Goal: Complete application form: Complete application form

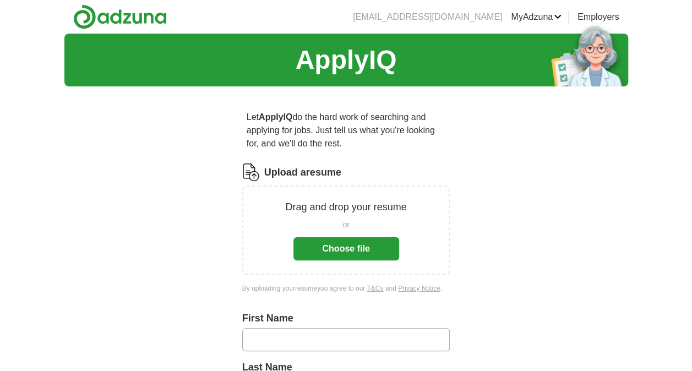
scroll to position [22, 0]
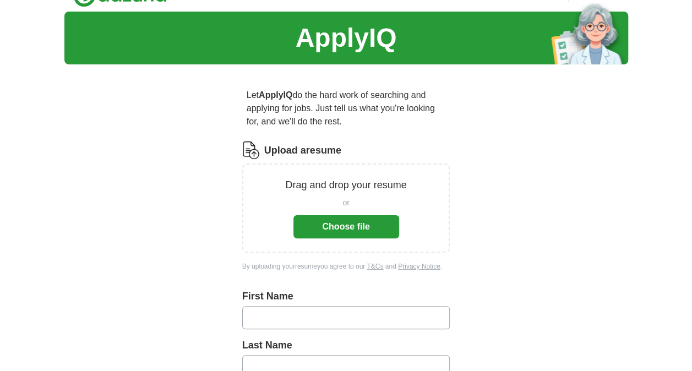
click at [315, 227] on button "Choose file" at bounding box center [346, 226] width 106 height 23
click at [353, 223] on button "Choose file" at bounding box center [346, 226] width 106 height 23
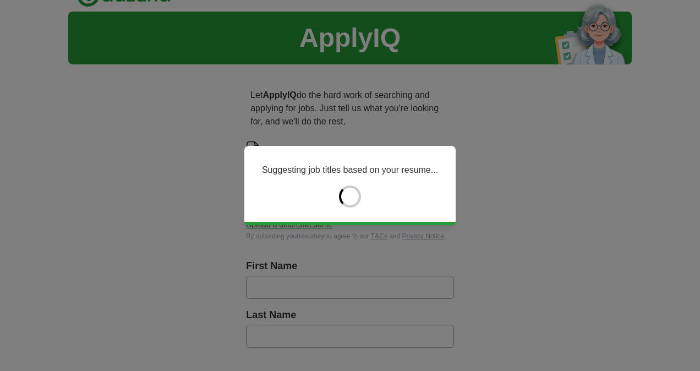
type input "******"
type input "********"
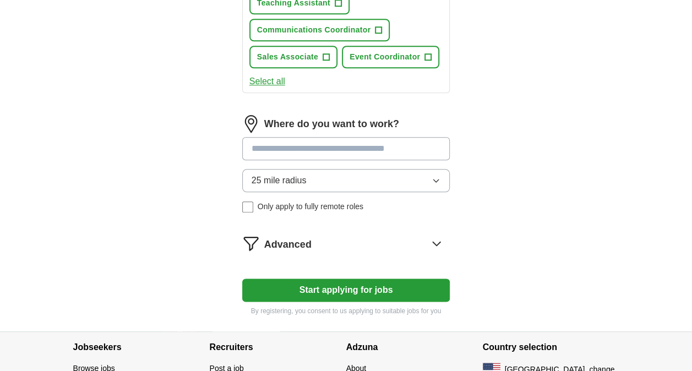
scroll to position [542, 0]
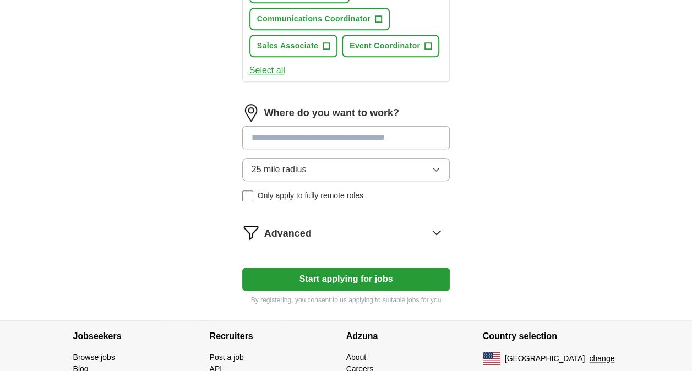
click at [292, 165] on span "25 mile radius" at bounding box center [278, 169] width 55 height 13
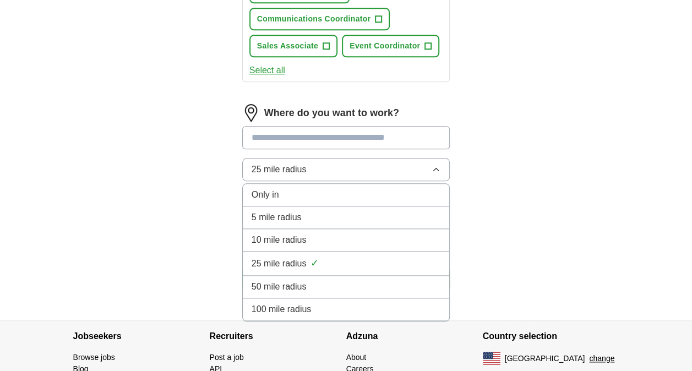
click at [298, 280] on span "50 mile radius" at bounding box center [278, 286] width 55 height 13
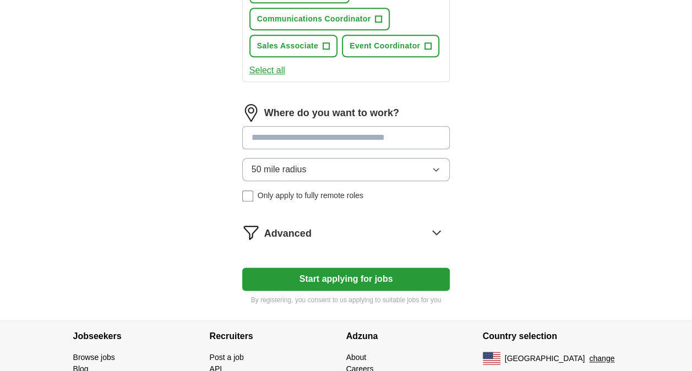
click at [266, 135] on input at bounding box center [346, 137] width 208 height 23
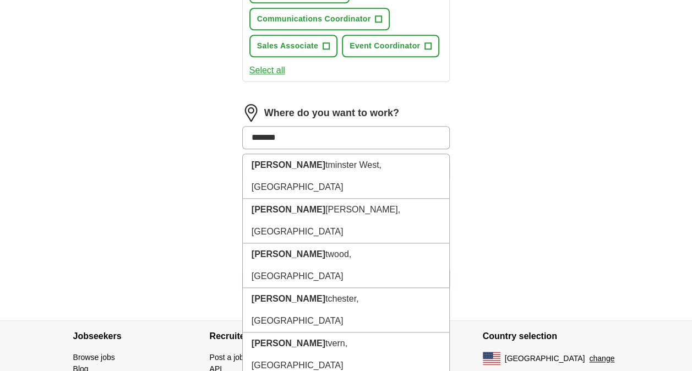
type input "********"
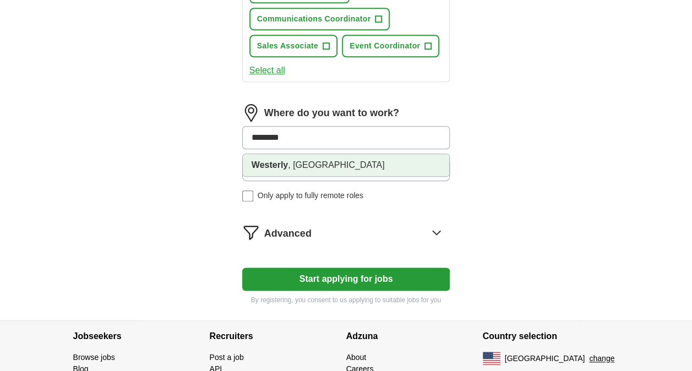
click at [271, 162] on strong "Westerly" at bounding box center [269, 164] width 36 height 9
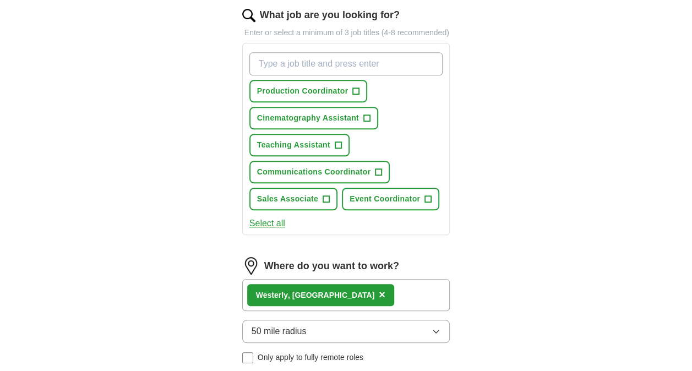
scroll to position [379, 0]
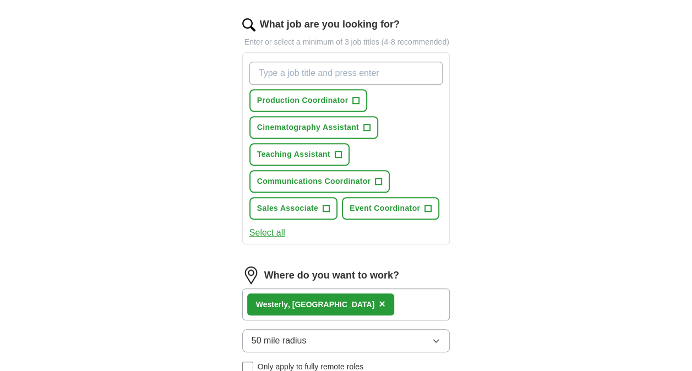
click at [263, 229] on button "Select all" at bounding box center [267, 232] width 36 height 13
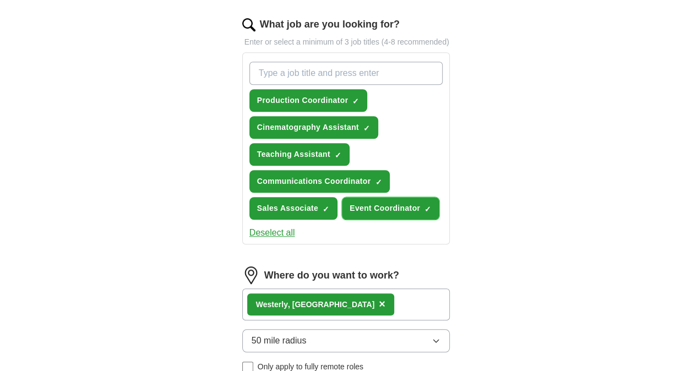
click at [0, 0] on span "×" at bounding box center [0, 0] width 0 height 0
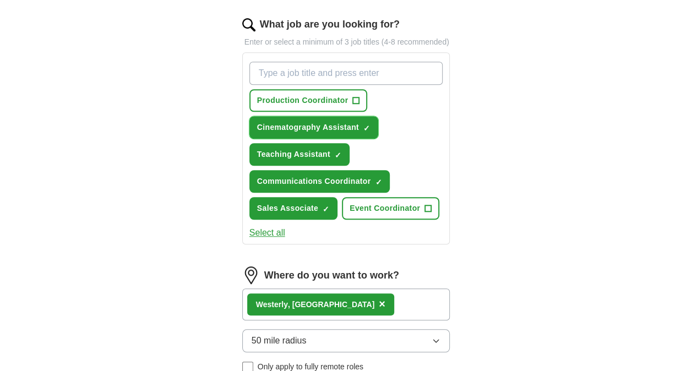
click at [0, 0] on span "×" at bounding box center [0, 0] width 0 height 0
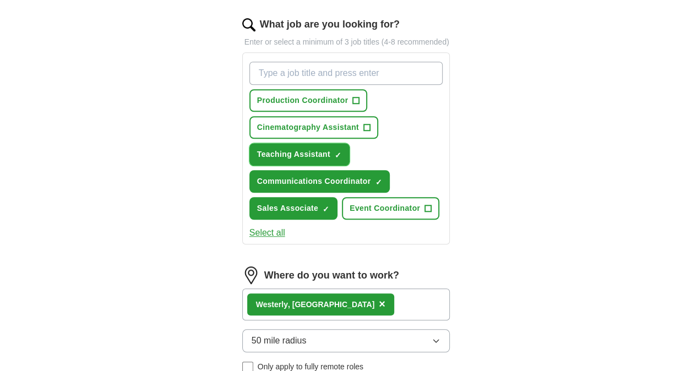
click at [0, 0] on span "×" at bounding box center [0, 0] width 0 height 0
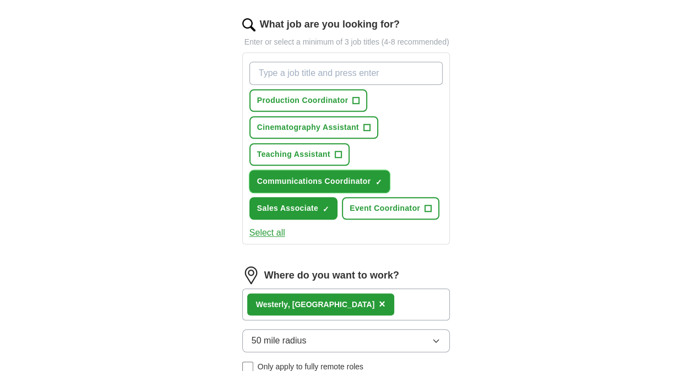
click at [0, 0] on span "×" at bounding box center [0, 0] width 0 height 0
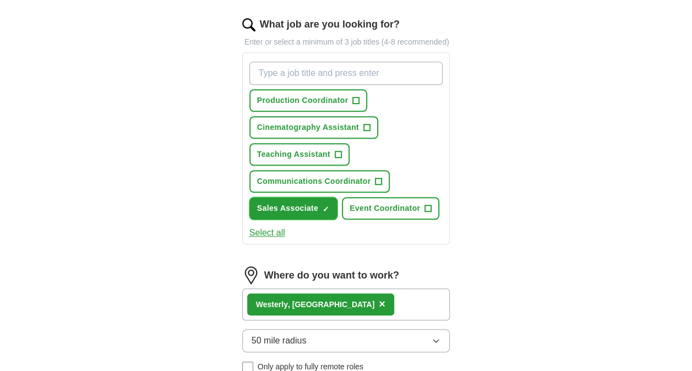
click at [0, 0] on span "×" at bounding box center [0, 0] width 0 height 0
click at [597, 140] on div "ApplyIQ Let ApplyIQ do the hard work of searching and applying for jobs. Just t…" at bounding box center [346, 72] width 564 height 837
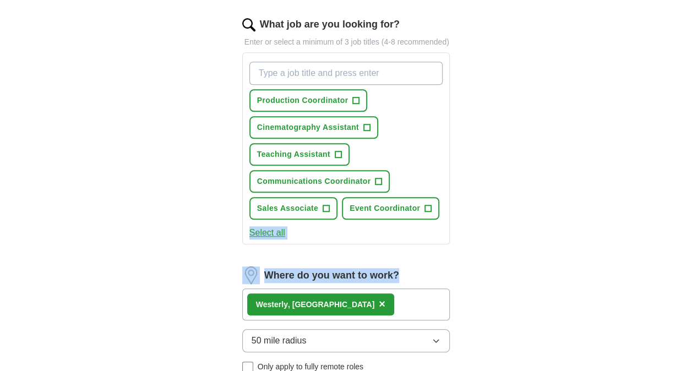
drag, startPoint x: 691, startPoint y: 195, endPoint x: 693, endPoint y: 255, distance: 60.6
click at [691, 255] on html "[EMAIL_ADDRESS][DOMAIN_NAME] [GEOGRAPHIC_DATA] Alerts Favorites Resumes ApplyIQ…" at bounding box center [346, 112] width 692 height 982
drag, startPoint x: 693, startPoint y: 255, endPoint x: 615, endPoint y: 207, distance: 91.9
click at [615, 207] on div "ApplyIQ Let ApplyIQ do the hard work of searching and applying for jobs. Just t…" at bounding box center [346, 72] width 564 height 837
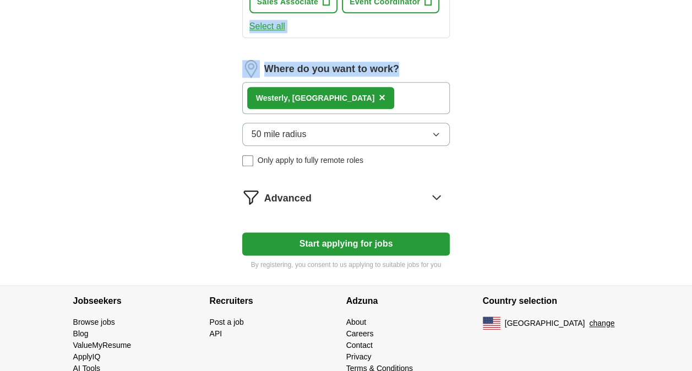
scroll to position [603, 0]
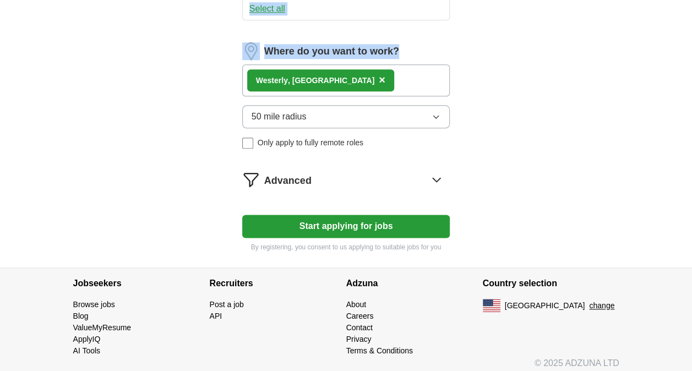
click at [324, 225] on button "Start applying for jobs" at bounding box center [346, 226] width 208 height 23
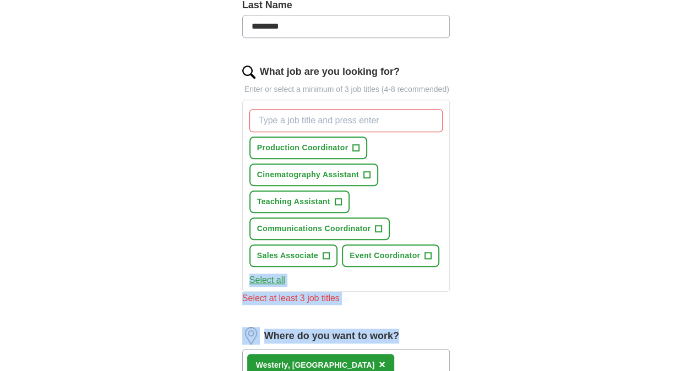
scroll to position [334, 0]
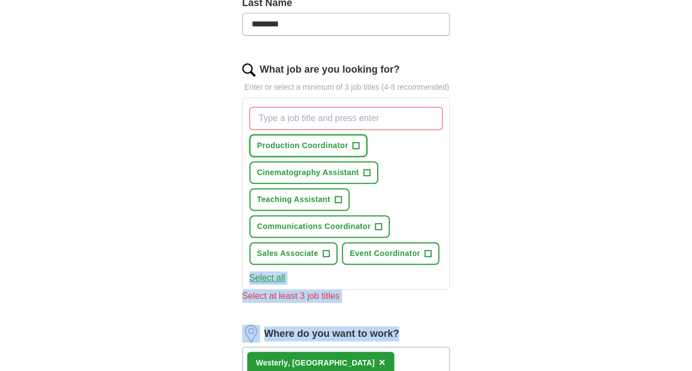
click at [347, 142] on span "Production Coordinator" at bounding box center [302, 146] width 91 height 12
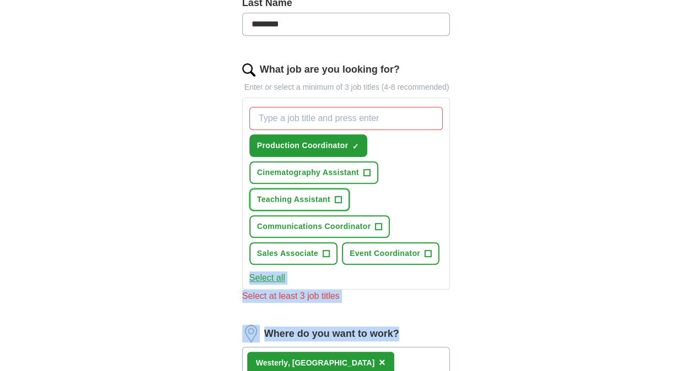
click at [333, 199] on button "Teaching Assistant +" at bounding box center [299, 199] width 100 height 23
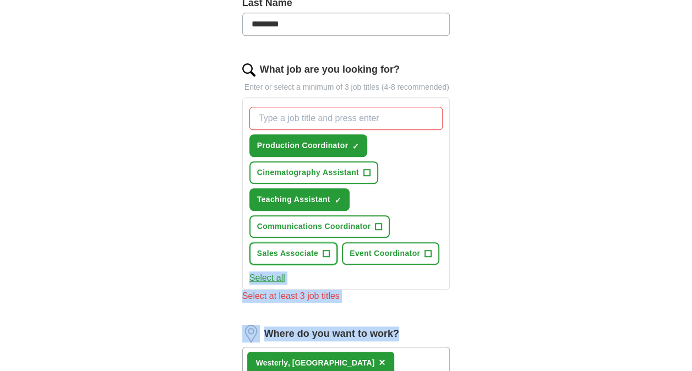
click at [322, 250] on span "+" at bounding box center [325, 253] width 7 height 7
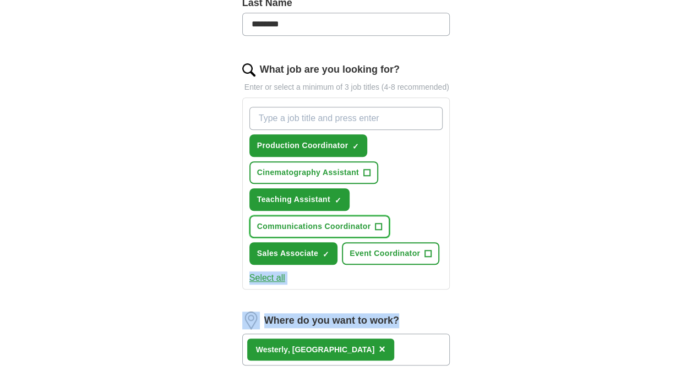
click at [343, 230] on button "Communications Coordinator +" at bounding box center [319, 226] width 141 height 23
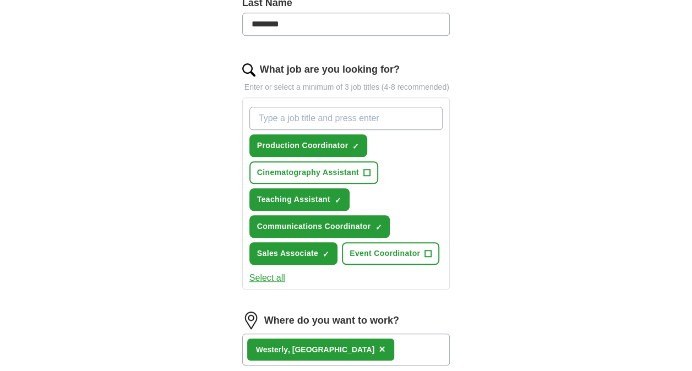
click at [271, 117] on input "What job are you looking for?" at bounding box center [346, 118] width 194 height 23
type input "visitor services"
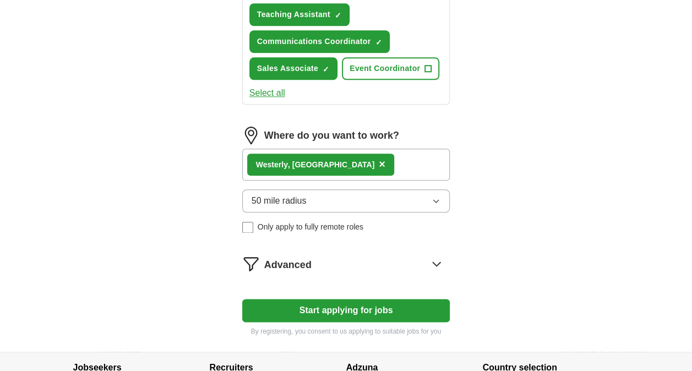
scroll to position [635, 0]
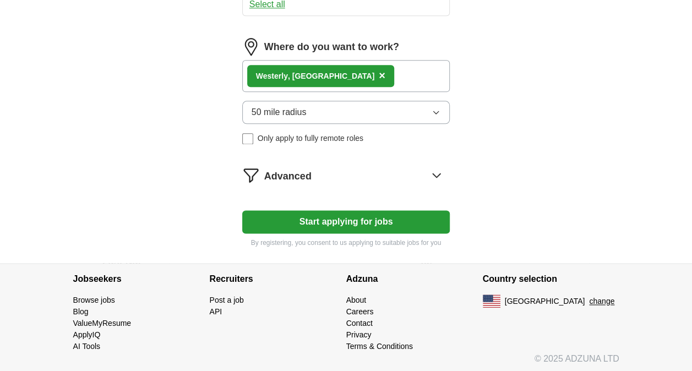
click at [328, 221] on button "Start applying for jobs" at bounding box center [346, 221] width 208 height 23
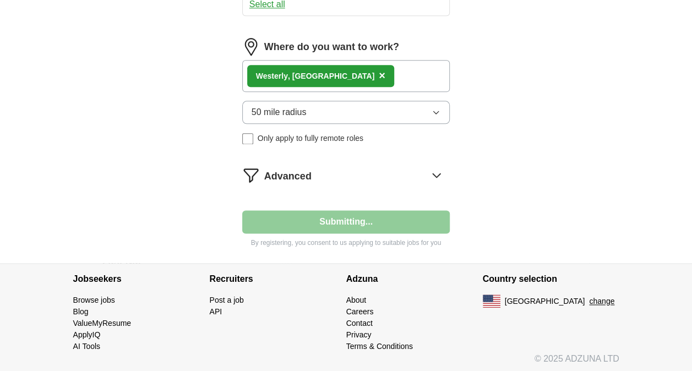
select select "**"
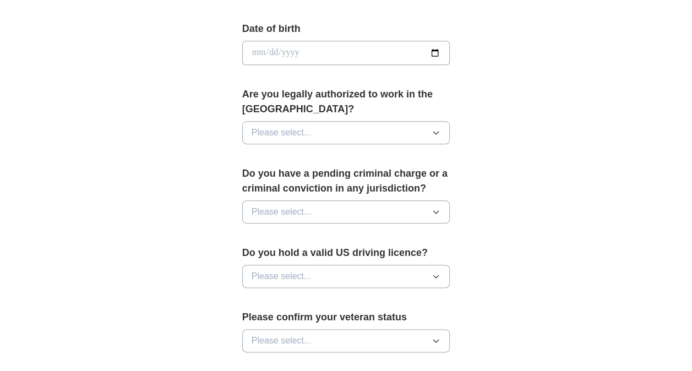
scroll to position [537, 0]
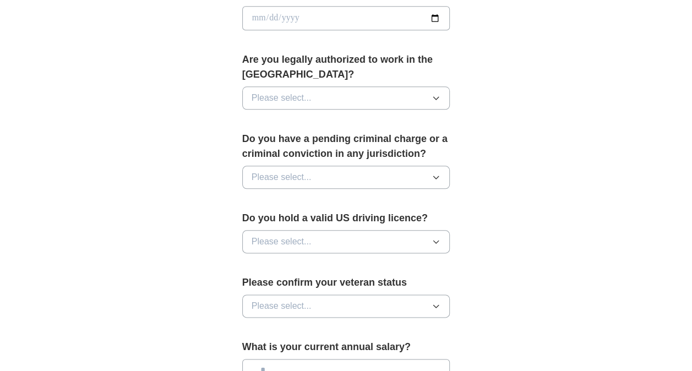
click at [274, 101] on span "Please select..." at bounding box center [281, 97] width 60 height 13
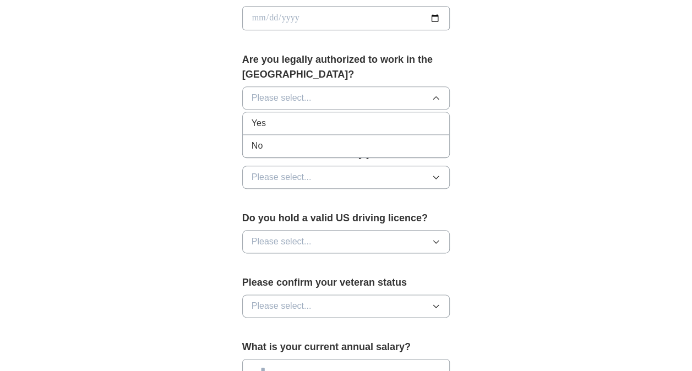
click at [274, 120] on div "Yes" at bounding box center [345, 123] width 189 height 13
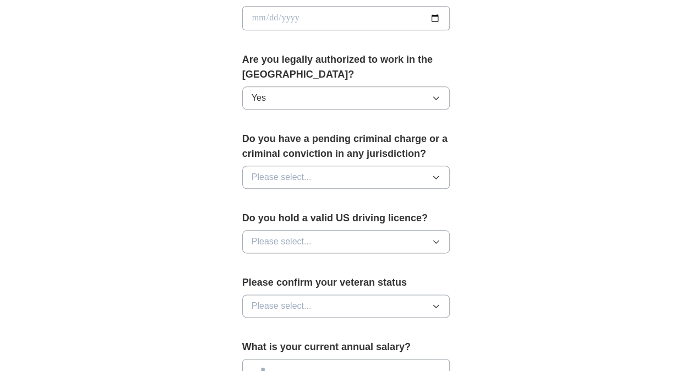
click at [283, 172] on span "Please select..." at bounding box center [281, 177] width 60 height 13
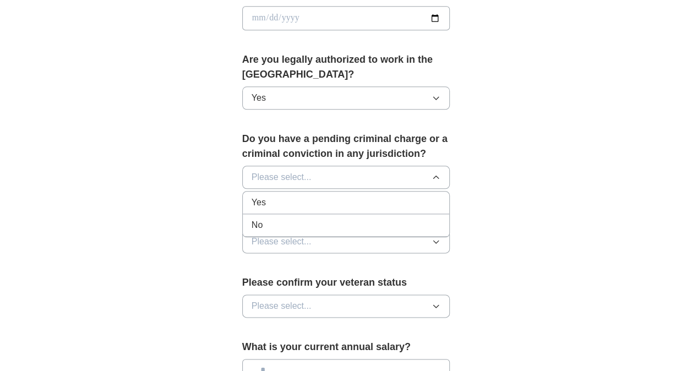
click at [281, 218] on div "No" at bounding box center [345, 224] width 189 height 13
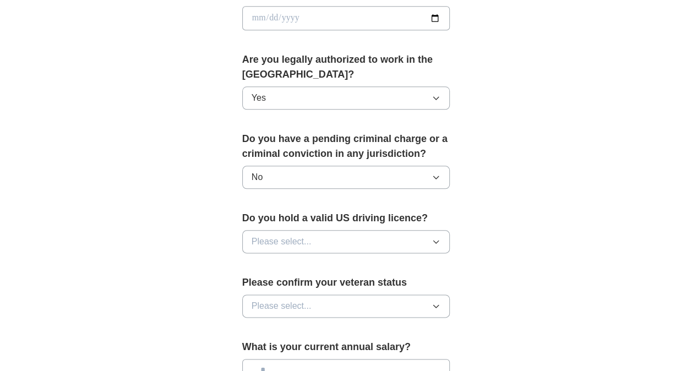
click at [285, 241] on span "Please select..." at bounding box center [281, 241] width 60 height 13
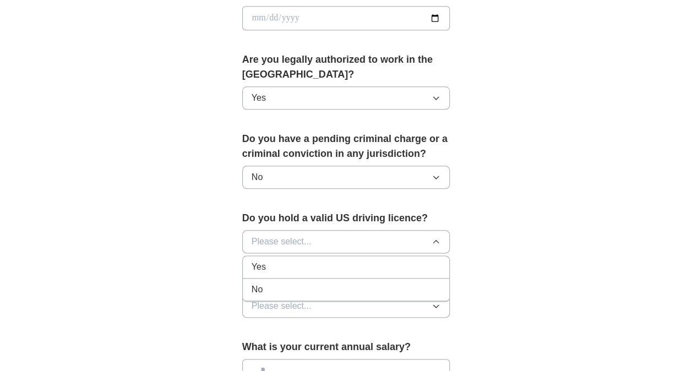
click at [274, 262] on div "Yes" at bounding box center [345, 266] width 189 height 13
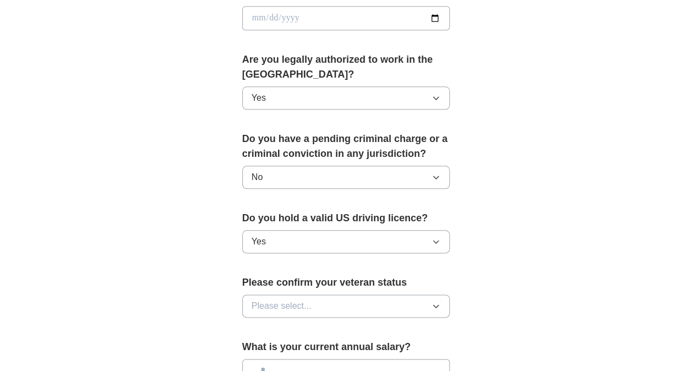
click at [281, 302] on span "Please select..." at bounding box center [281, 305] width 60 height 13
click at [281, 325] on span "Not applicable" at bounding box center [279, 331] width 56 height 13
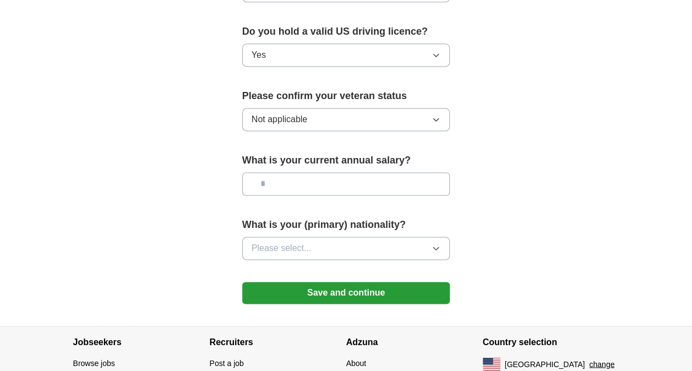
scroll to position [735, 0]
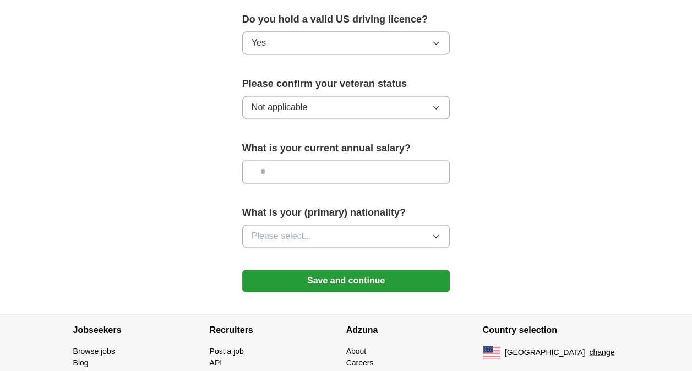
click at [396, 112] on button "Not applicable" at bounding box center [346, 107] width 208 height 23
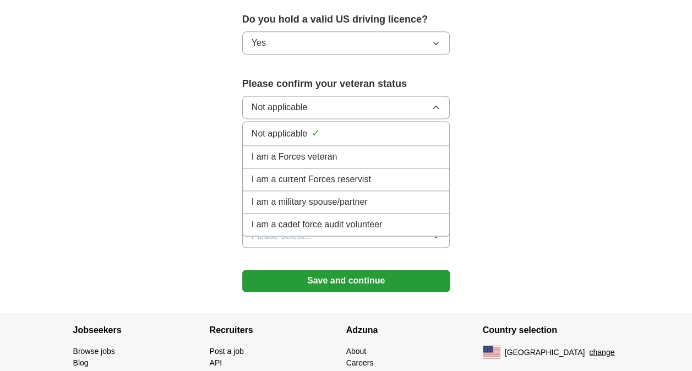
click at [394, 105] on button "Not applicable" at bounding box center [346, 107] width 208 height 23
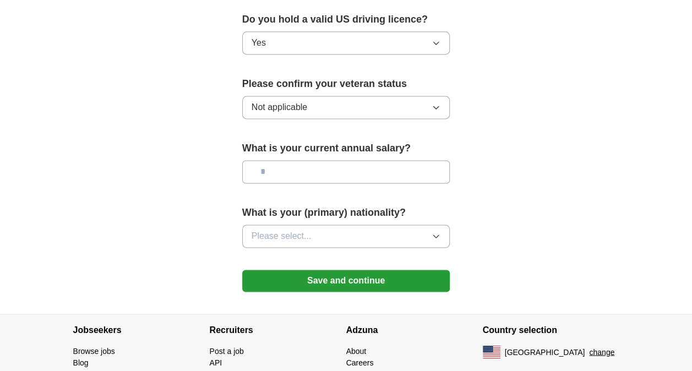
click at [411, 233] on button "Please select..." at bounding box center [346, 236] width 208 height 23
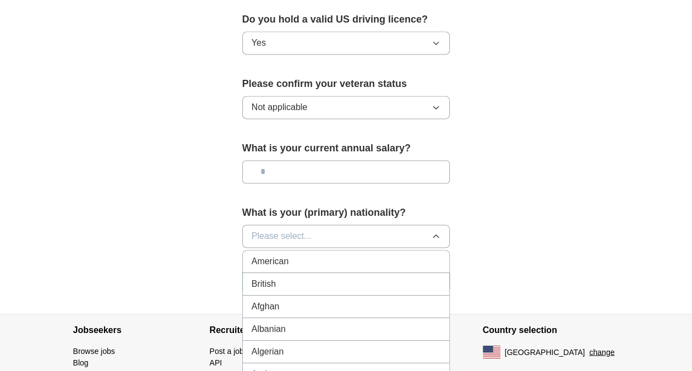
click at [400, 257] on div "American" at bounding box center [345, 261] width 189 height 13
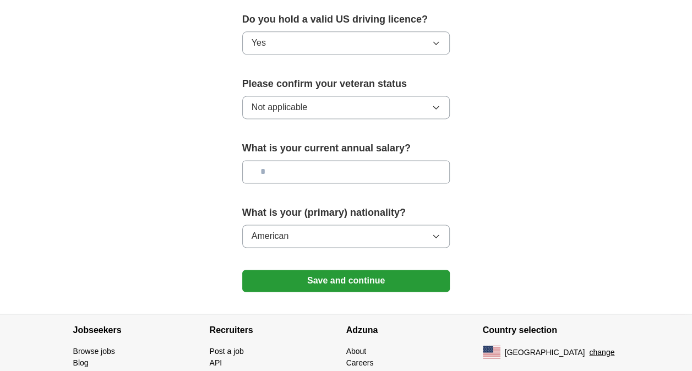
click at [402, 275] on button "Save and continue" at bounding box center [346, 281] width 208 height 22
